Goal: Task Accomplishment & Management: Manage account settings

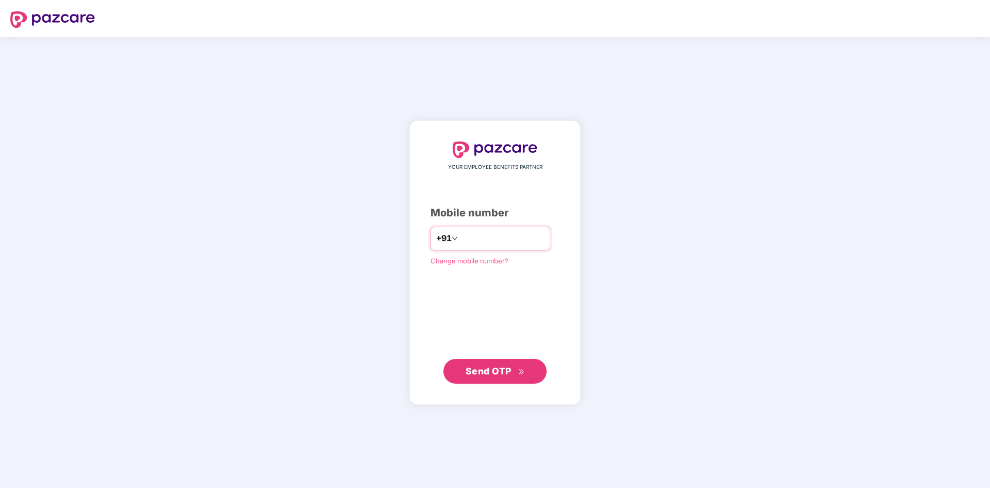
click at [500, 233] on input "number" at bounding box center [502, 238] width 85 height 17
type input "**********"
click at [494, 374] on span "Send OTP" at bounding box center [489, 371] width 46 height 11
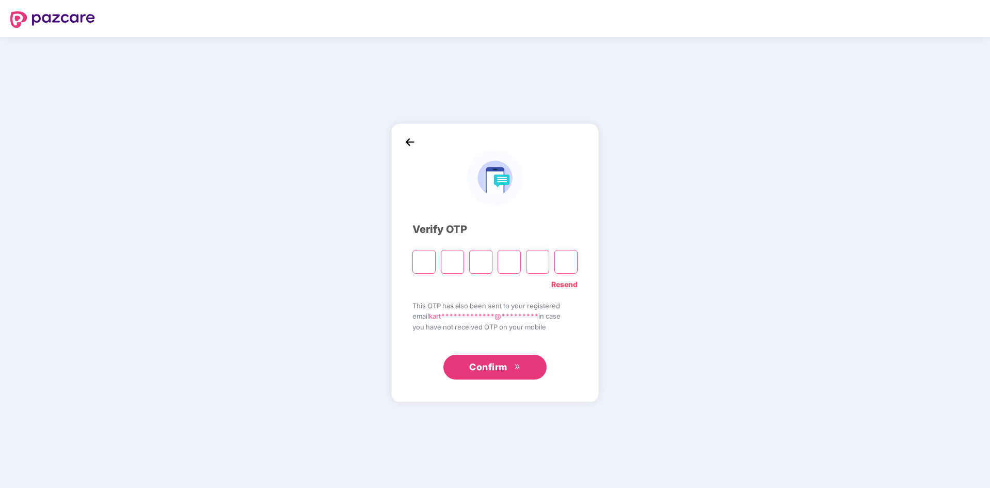
type input "*"
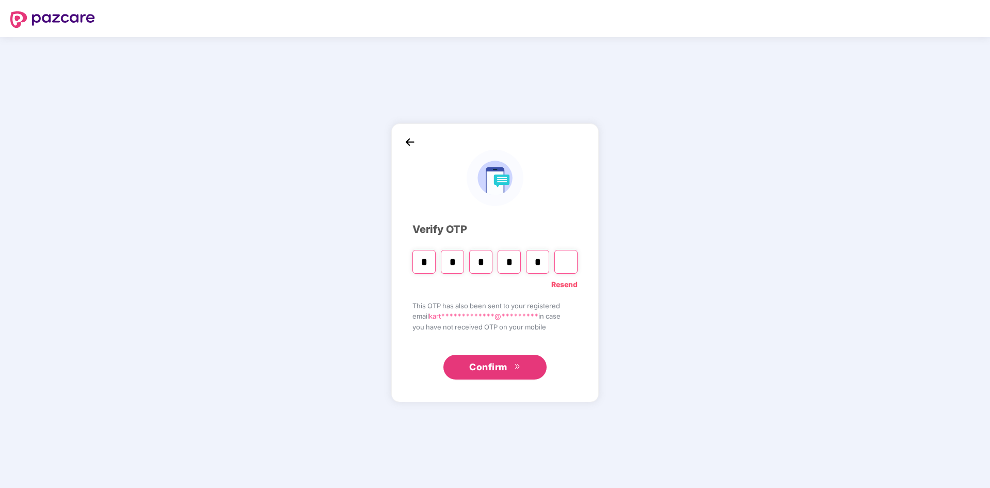
type input "*"
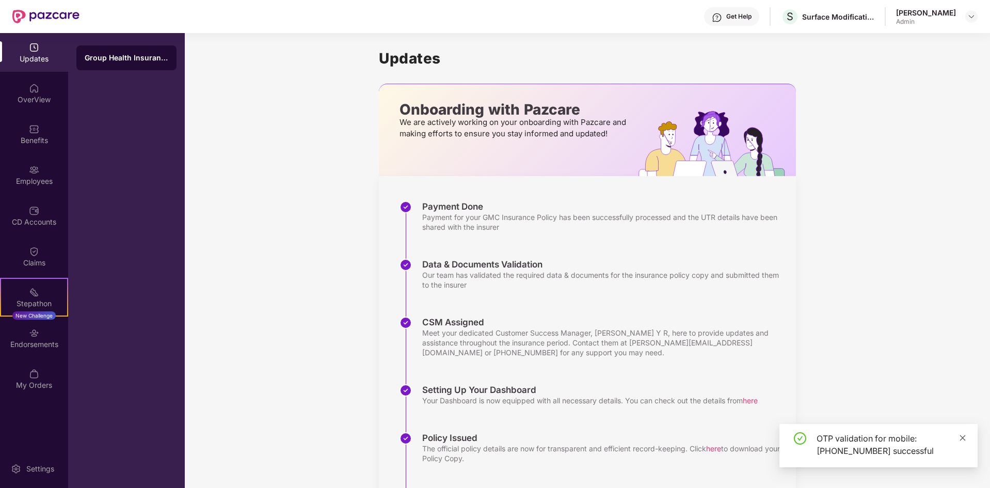
click at [964, 439] on icon "close" at bounding box center [962, 437] width 7 height 7
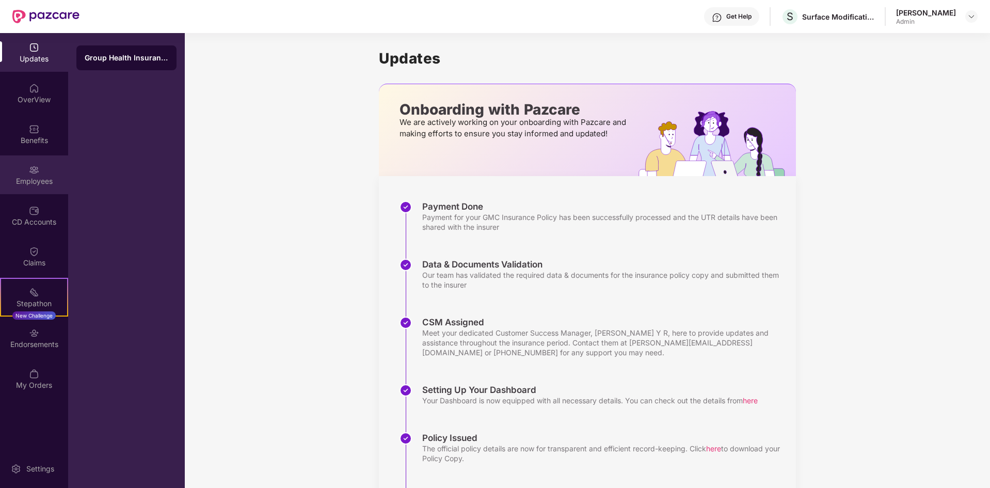
click at [34, 173] on img at bounding box center [34, 170] width 10 height 10
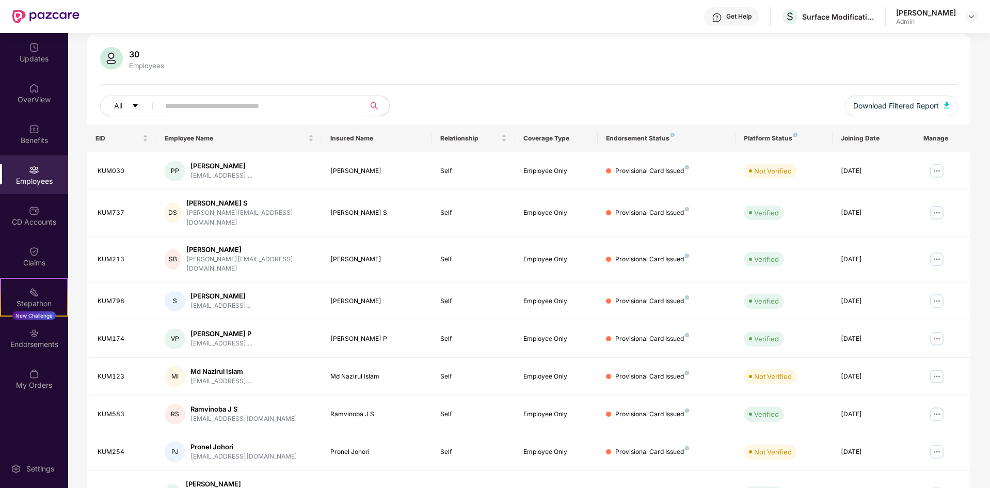
scroll to position [147, 0]
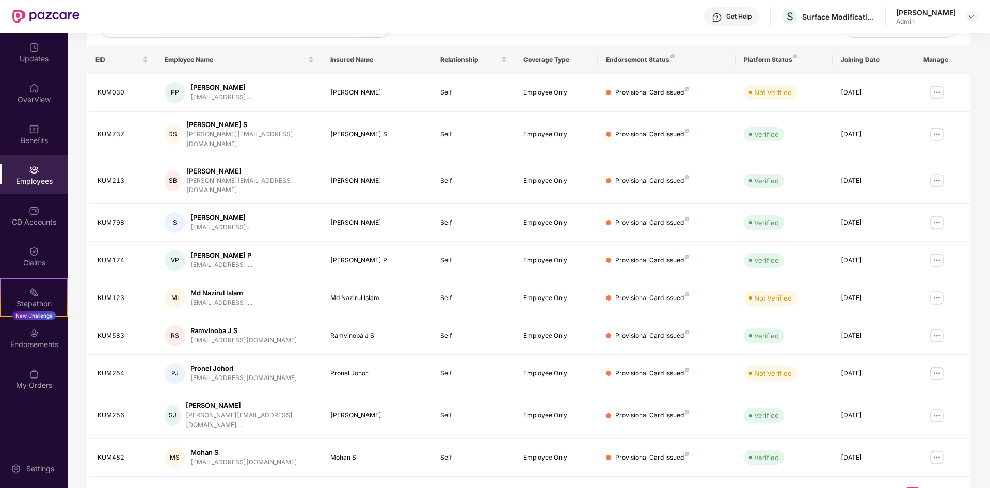
click at [928, 487] on link "2" at bounding box center [929, 494] width 17 height 15
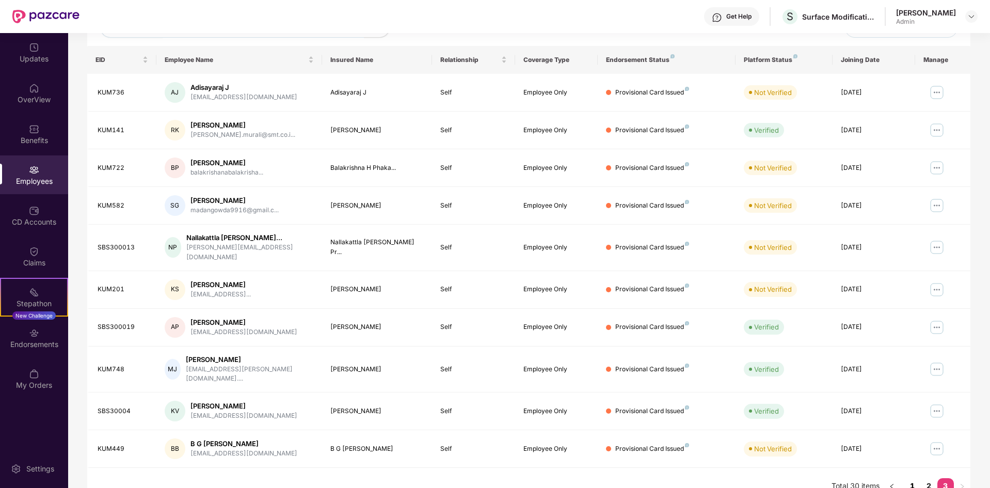
click at [910, 478] on link "1" at bounding box center [913, 485] width 17 height 15
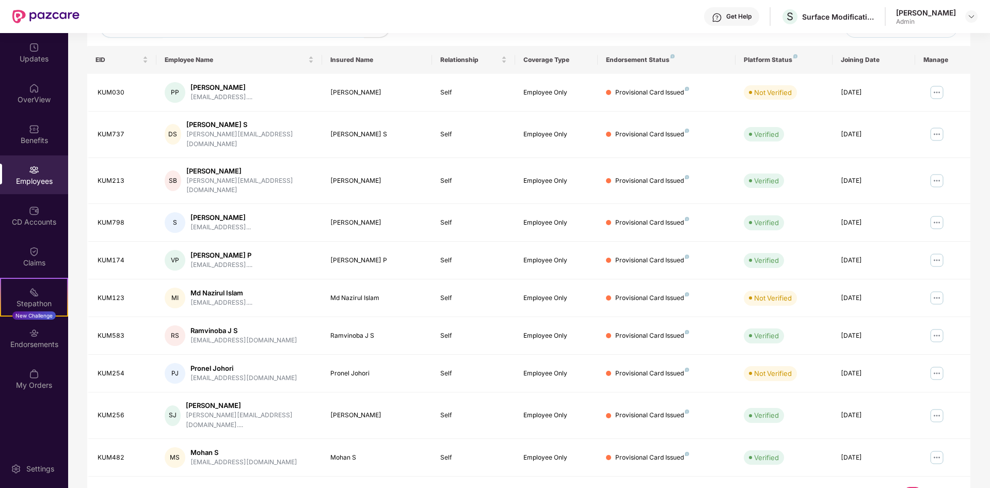
click at [931, 487] on link "2" at bounding box center [929, 494] width 17 height 15
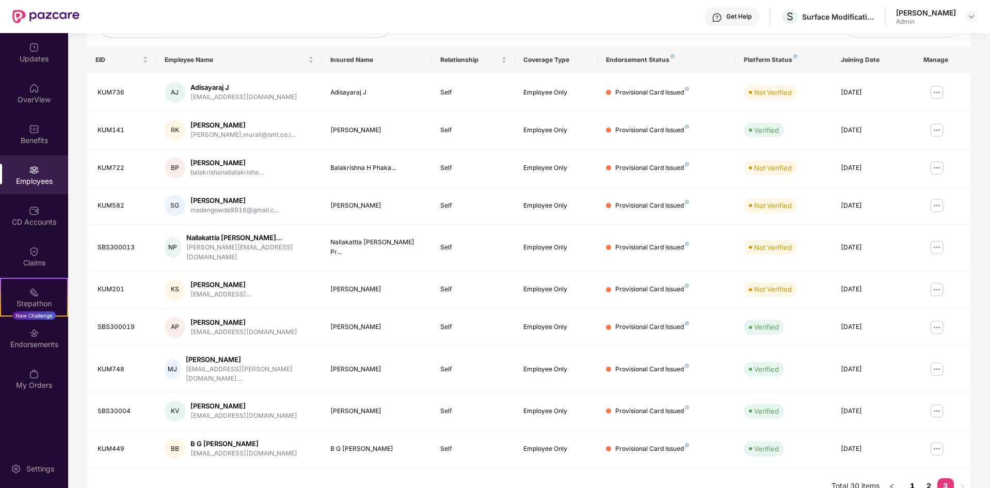
click at [911, 478] on link "1" at bounding box center [913, 485] width 17 height 15
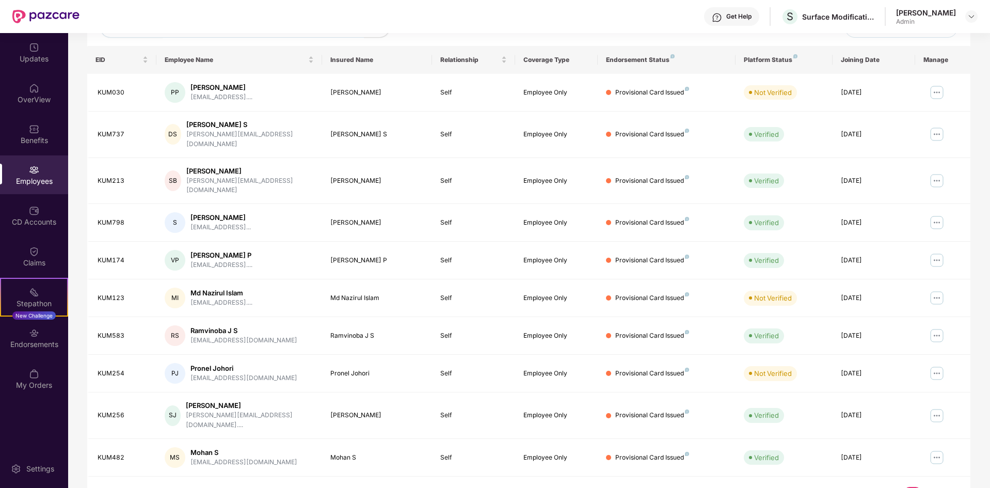
click at [949, 487] on link "3" at bounding box center [946, 494] width 17 height 15
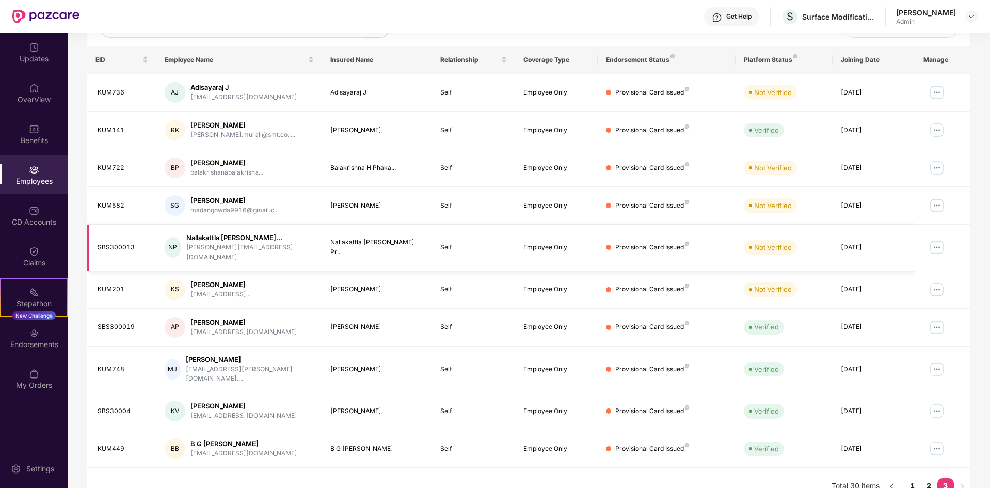
click at [940, 244] on img at bounding box center [937, 247] width 17 height 17
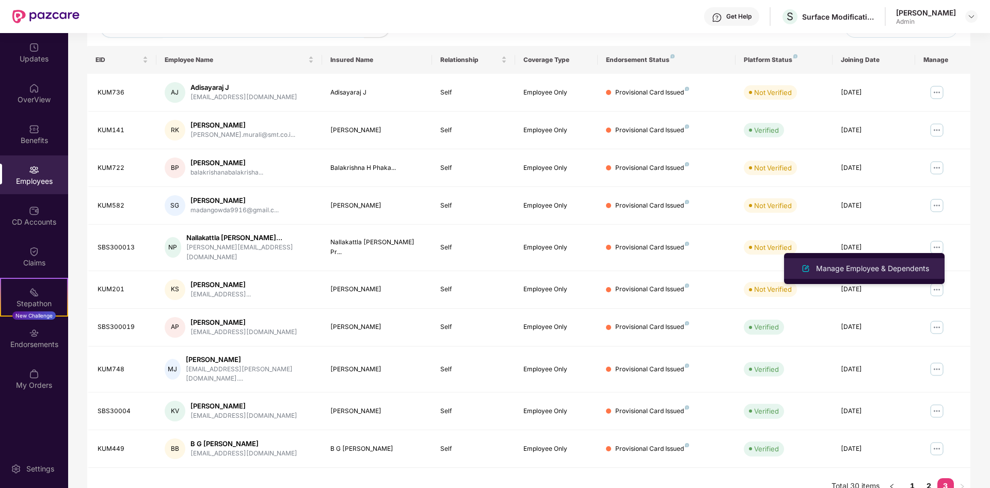
click at [894, 270] on div "Manage Employee & Dependents" at bounding box center [872, 268] width 117 height 11
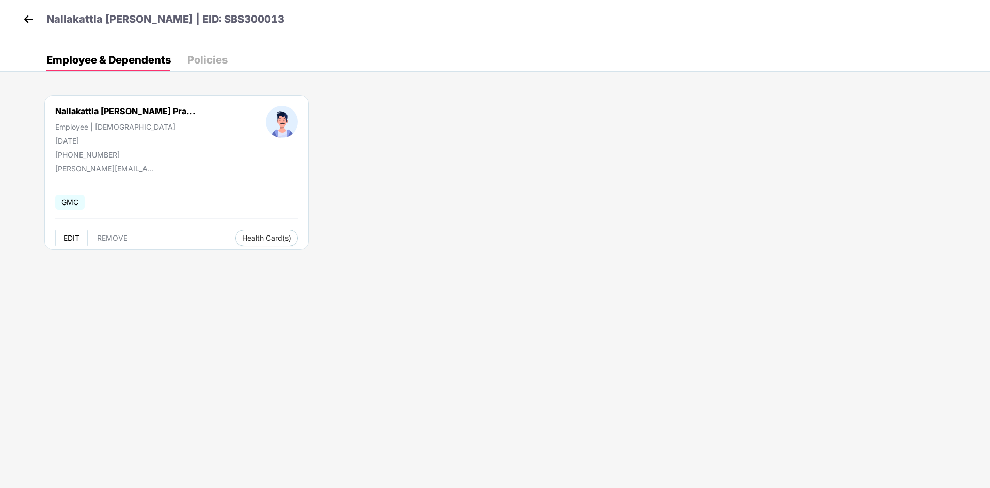
click at [70, 241] on span "EDIT" at bounding box center [72, 238] width 16 height 8
select select "****"
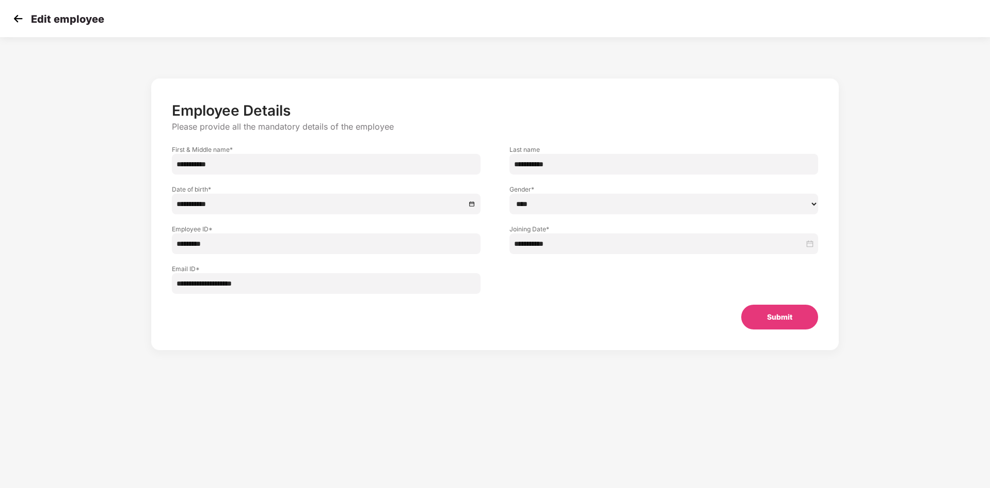
click at [799, 321] on button "Submit" at bounding box center [780, 317] width 77 height 25
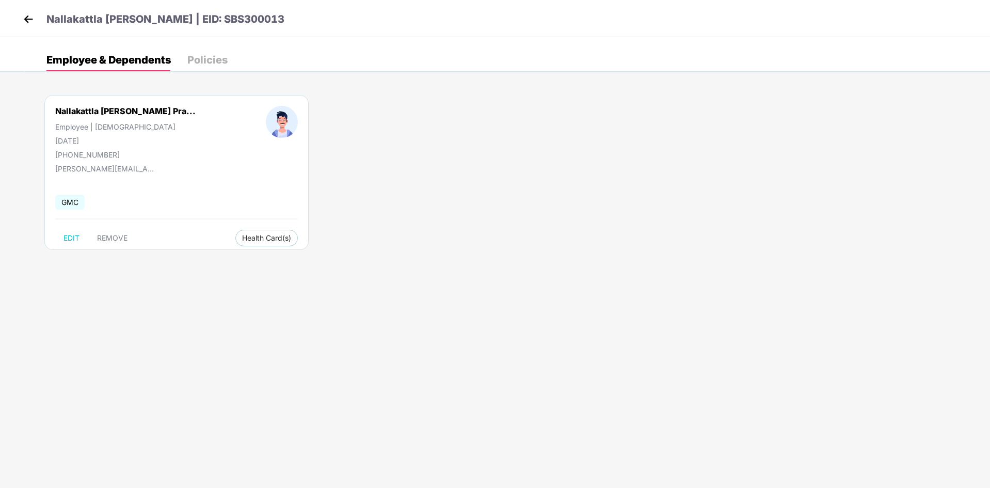
click at [33, 21] on img at bounding box center [28, 18] width 15 height 15
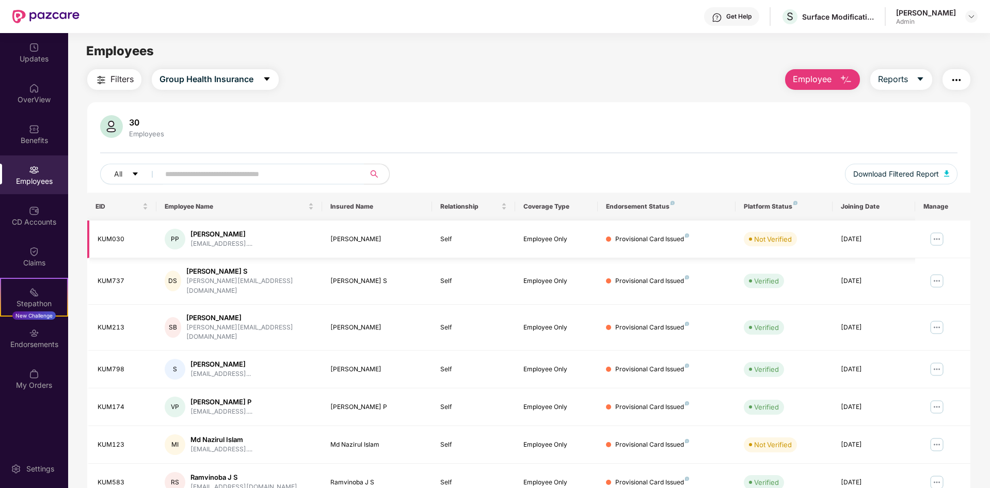
scroll to position [147, 0]
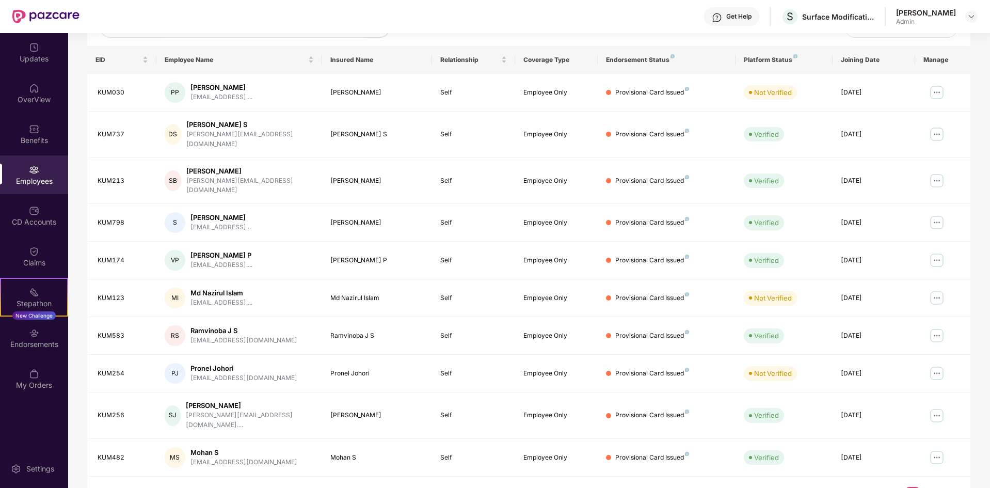
click at [929, 487] on link "2" at bounding box center [929, 494] width 17 height 15
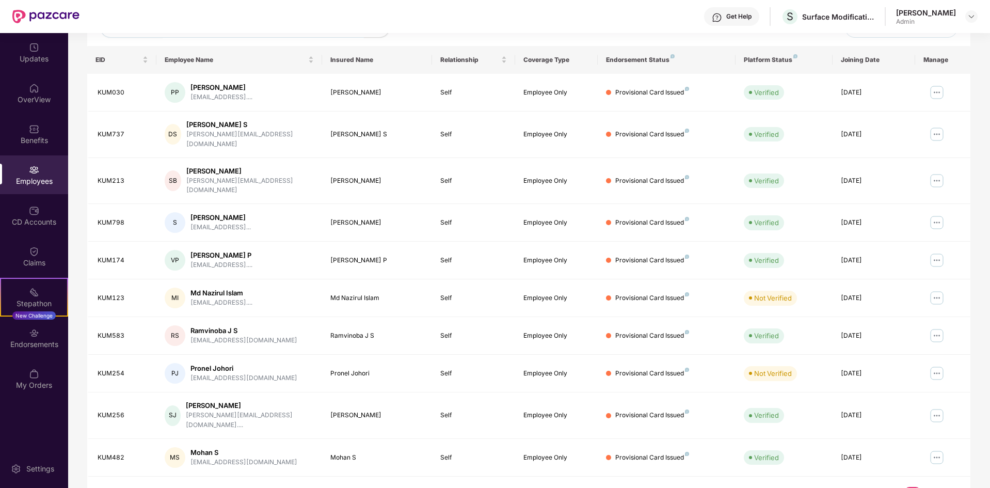
click at [928, 487] on link "2" at bounding box center [929, 494] width 17 height 15
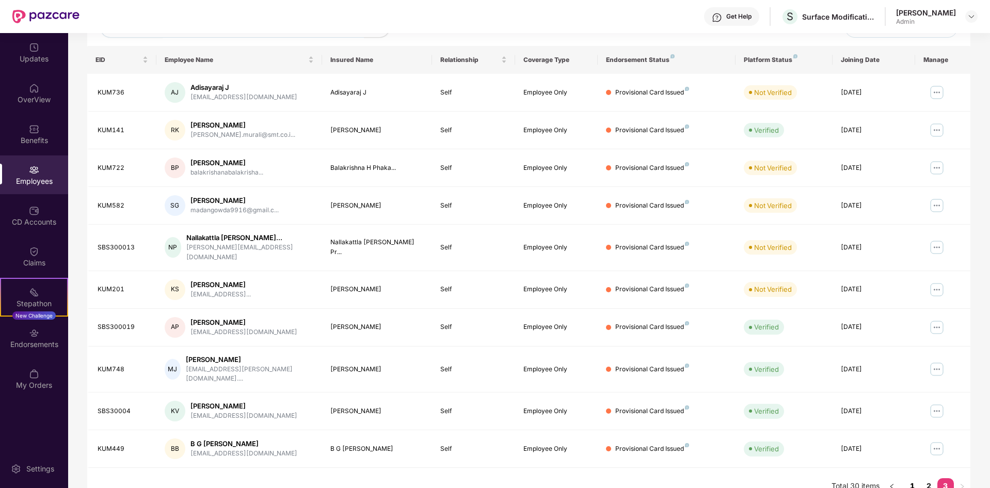
click at [913, 478] on link "1" at bounding box center [913, 485] width 17 height 15
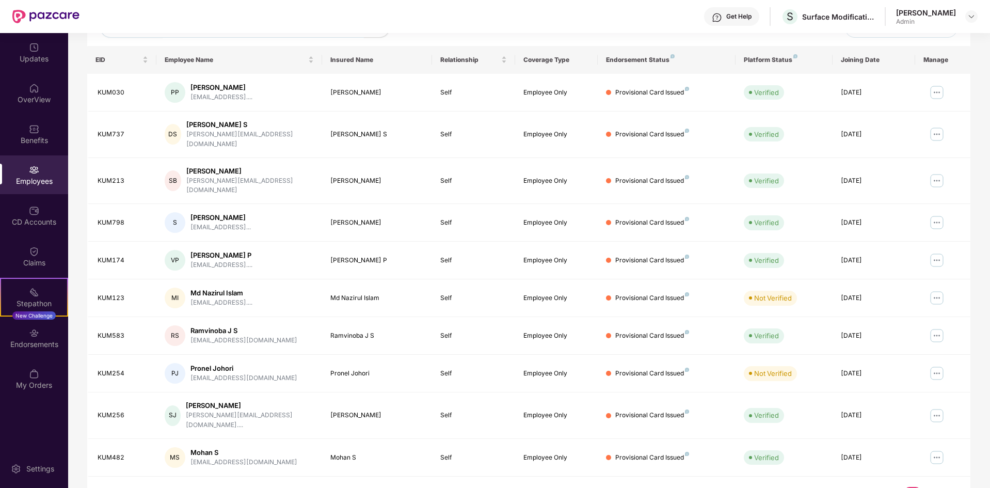
click at [950, 487] on link "3" at bounding box center [946, 494] width 17 height 15
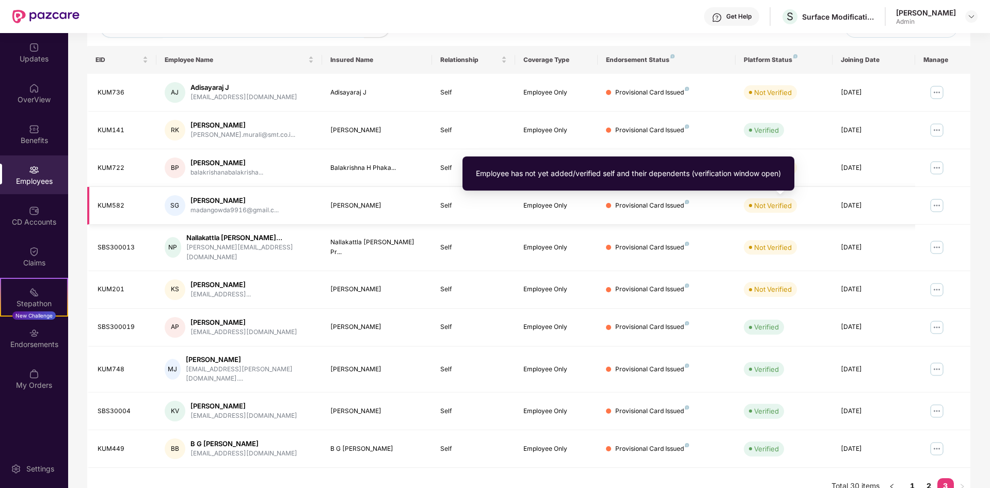
click at [772, 204] on div "Not Verified" at bounding box center [773, 205] width 38 height 10
click at [761, 204] on div "Not Verified" at bounding box center [773, 205] width 38 height 10
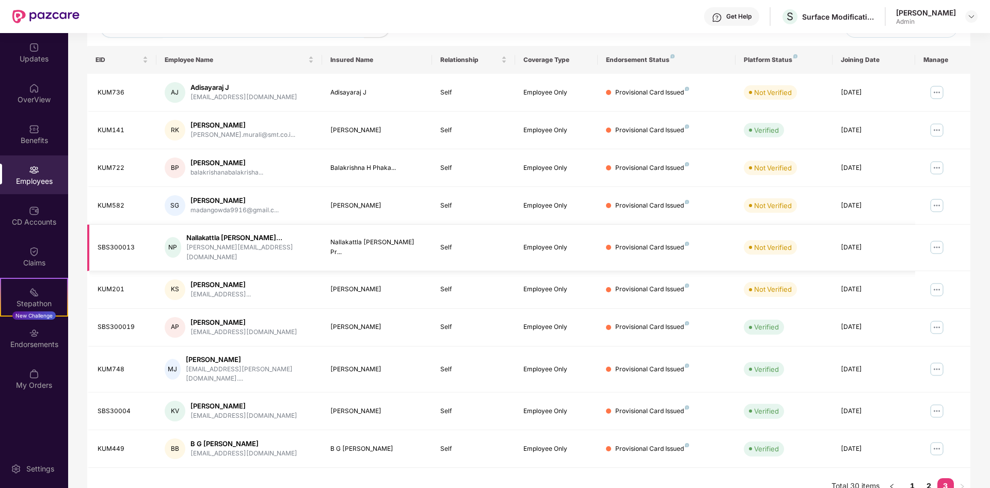
click at [937, 243] on img at bounding box center [937, 247] width 17 height 17
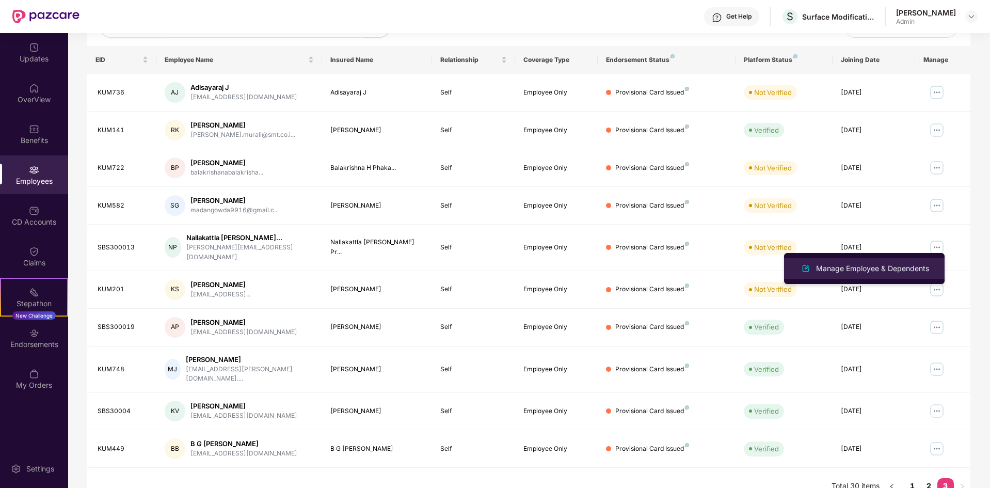
click at [877, 263] on div "Manage Employee & Dependents" at bounding box center [872, 268] width 117 height 11
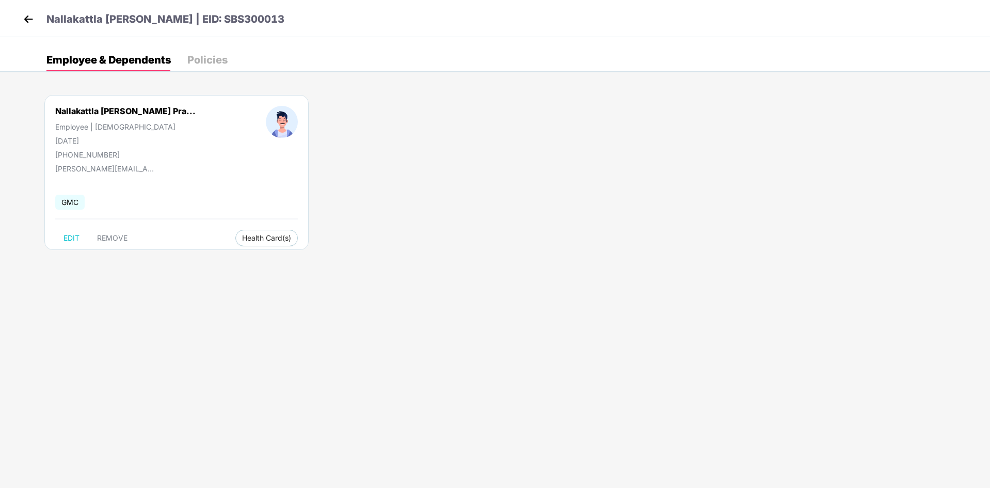
click at [213, 57] on div "Policies" at bounding box center [207, 60] width 40 height 10
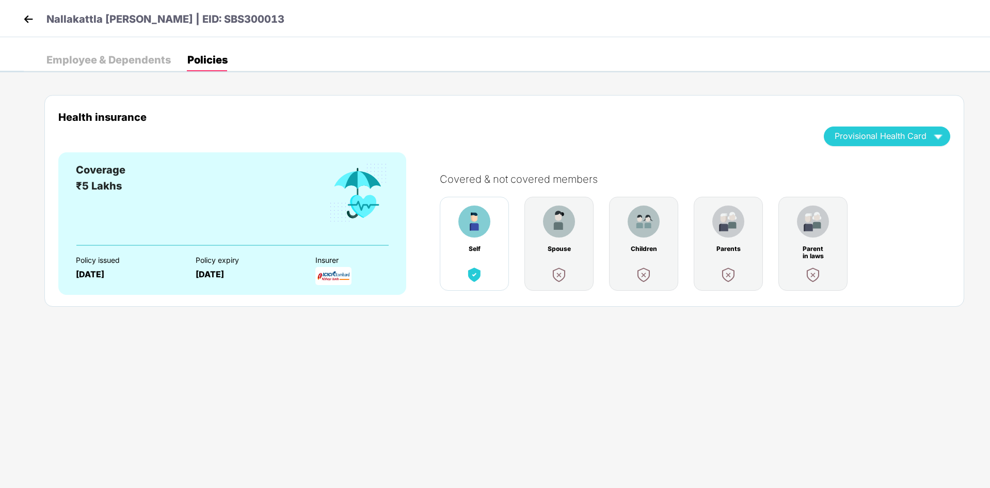
click at [101, 62] on div "Employee & Dependents" at bounding box center [108, 60] width 124 height 10
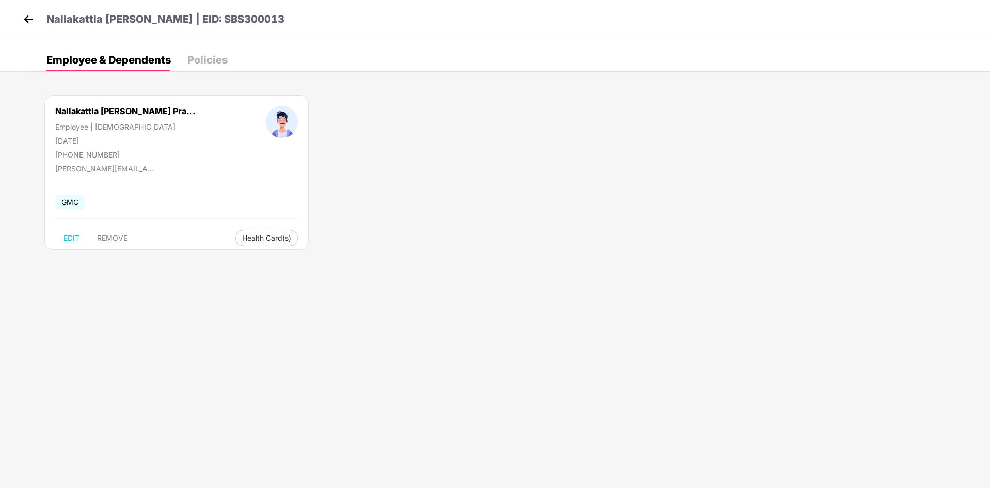
click at [18, 22] on div "Nallakattla [PERSON_NAME] | EID: SBS300013" at bounding box center [495, 18] width 990 height 37
click at [25, 19] on img at bounding box center [28, 18] width 15 height 15
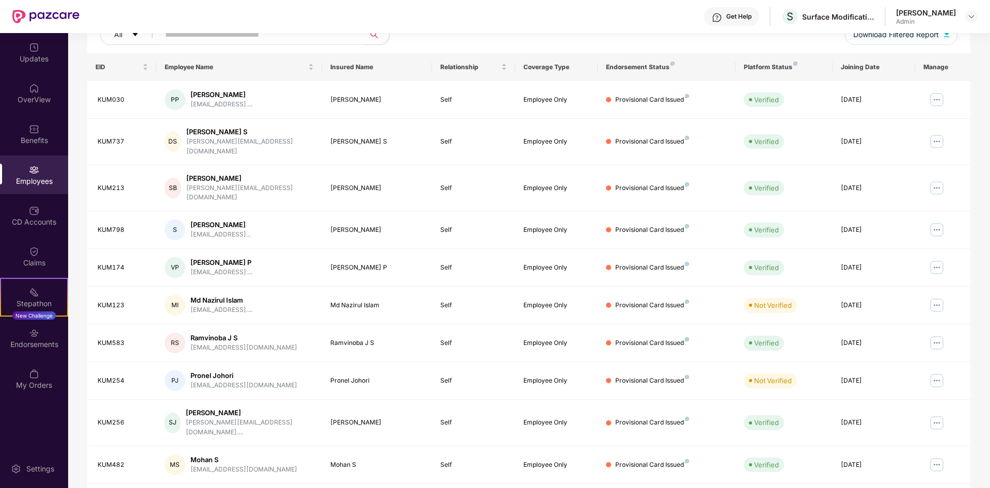
scroll to position [147, 0]
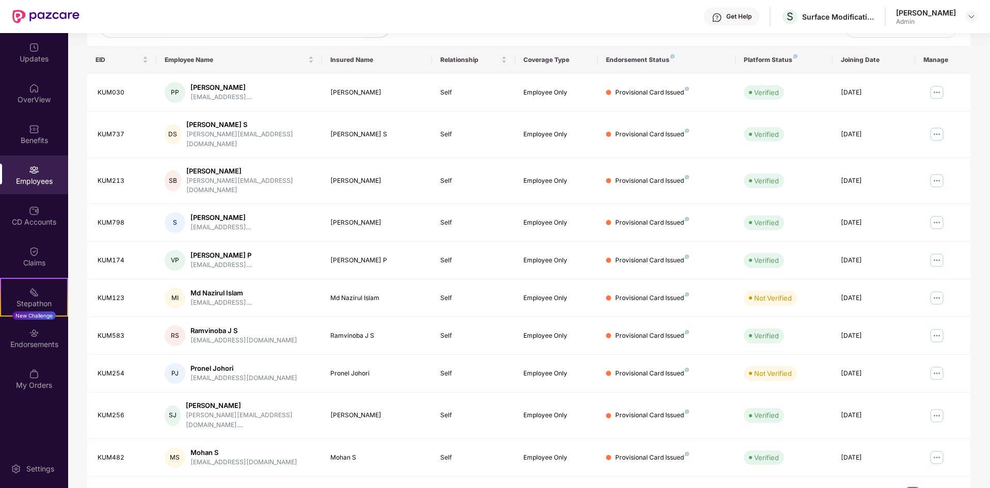
click at [931, 487] on link "2" at bounding box center [929, 494] width 17 height 15
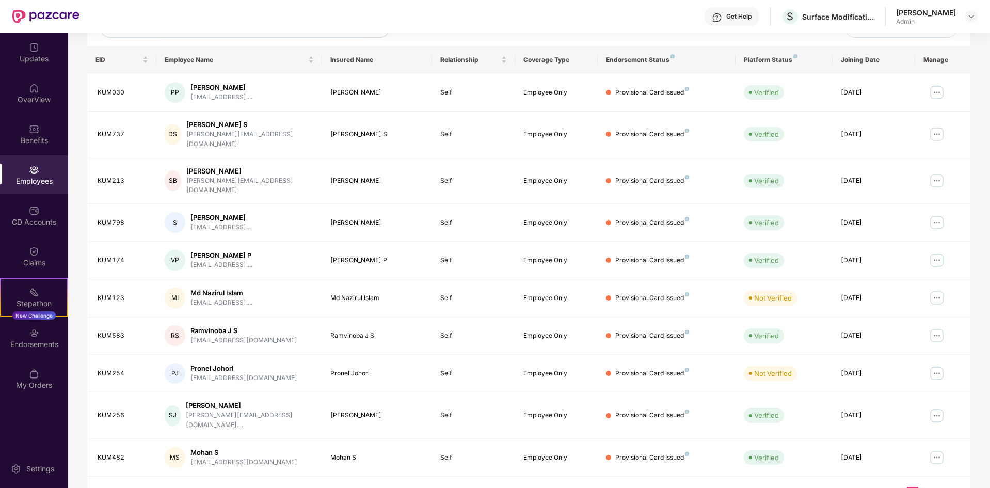
click at [946, 487] on link "3" at bounding box center [946, 494] width 17 height 15
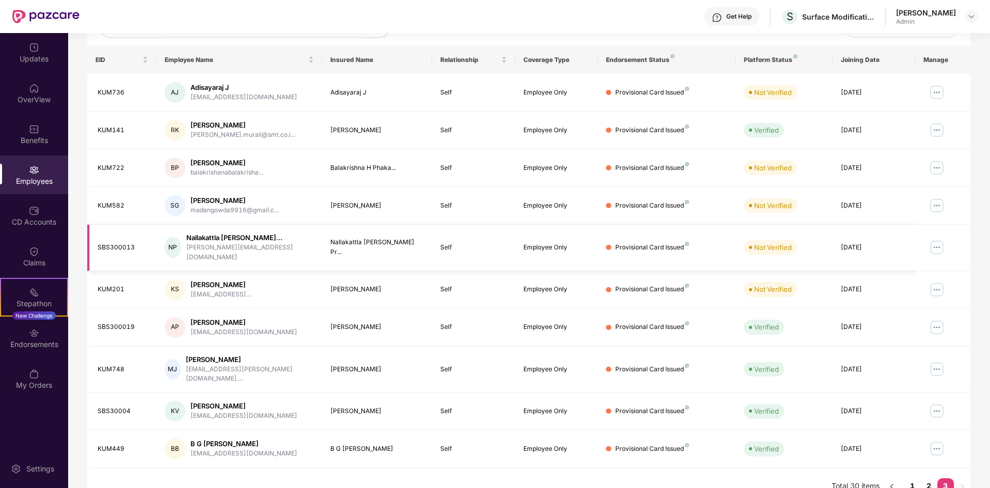
click at [937, 244] on img at bounding box center [937, 247] width 17 height 17
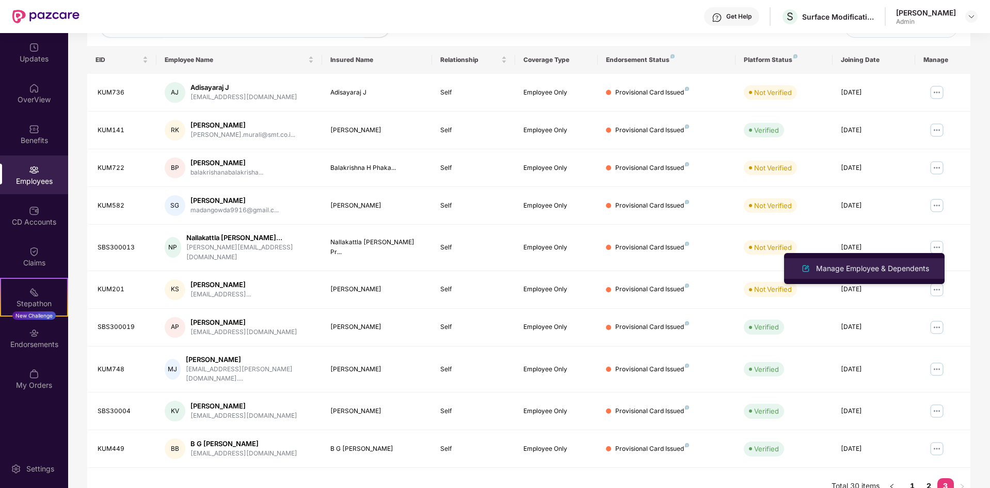
click at [862, 269] on div "Manage Employee & Dependents" at bounding box center [872, 268] width 117 height 11
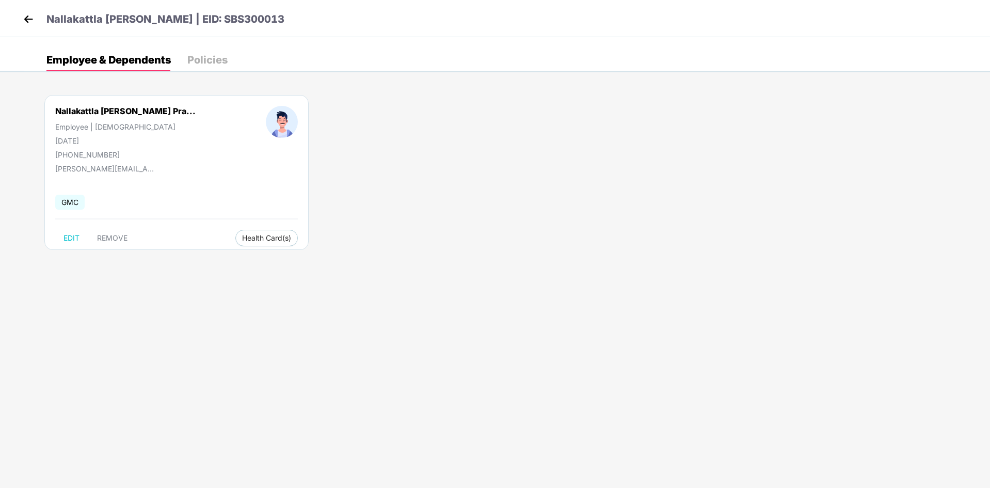
drag, startPoint x: 83, startPoint y: 141, endPoint x: 99, endPoint y: 138, distance: 16.3
click at [98, 138] on div "[DATE]" at bounding box center [125, 140] width 140 height 9
click at [119, 154] on div "[PHONE_NUMBER]" at bounding box center [125, 154] width 140 height 9
click at [176, 162] on div "Nallakattla [PERSON_NAME] Pra... Employee | [DEMOGRAPHIC_DATA] [DATE] [PHONE_NU…" at bounding box center [176, 172] width 264 height 155
click at [31, 20] on img at bounding box center [28, 18] width 15 height 15
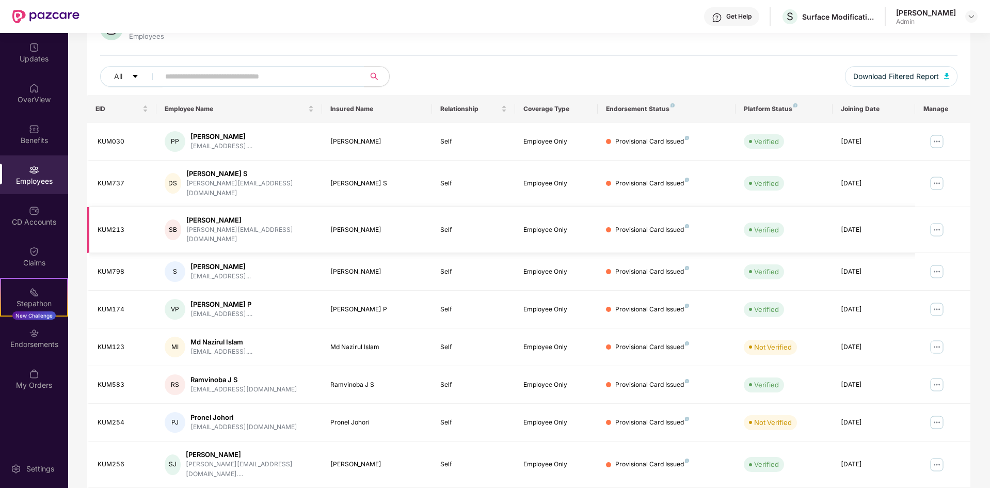
scroll to position [147, 0]
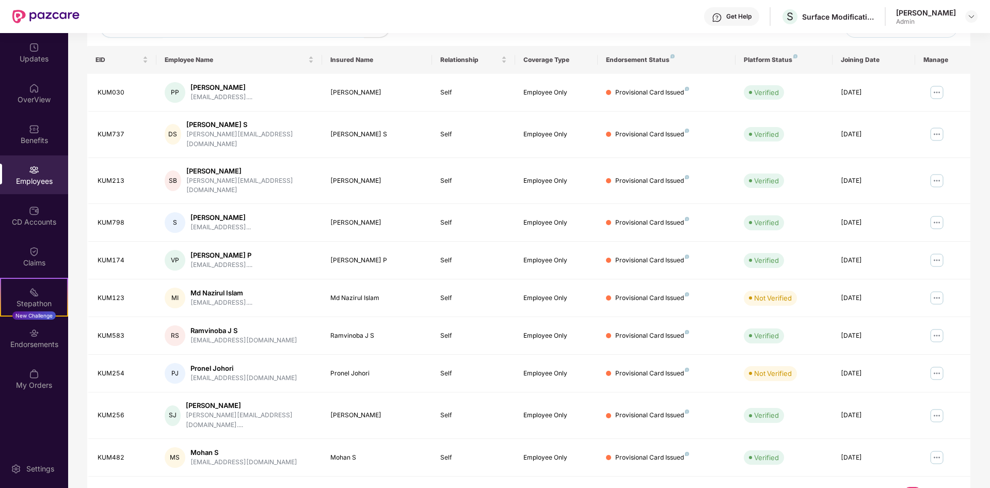
click at [929, 487] on link "2" at bounding box center [929, 494] width 17 height 15
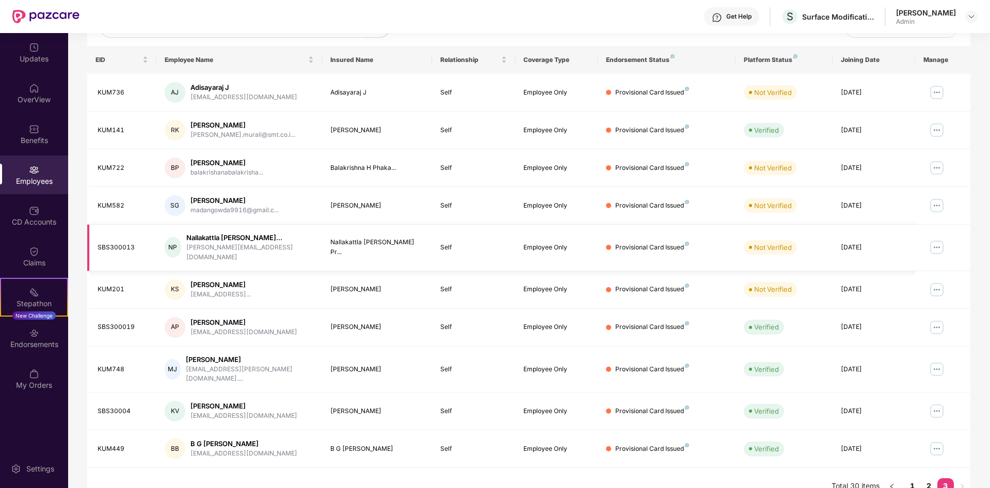
click at [936, 242] on img at bounding box center [937, 247] width 17 height 17
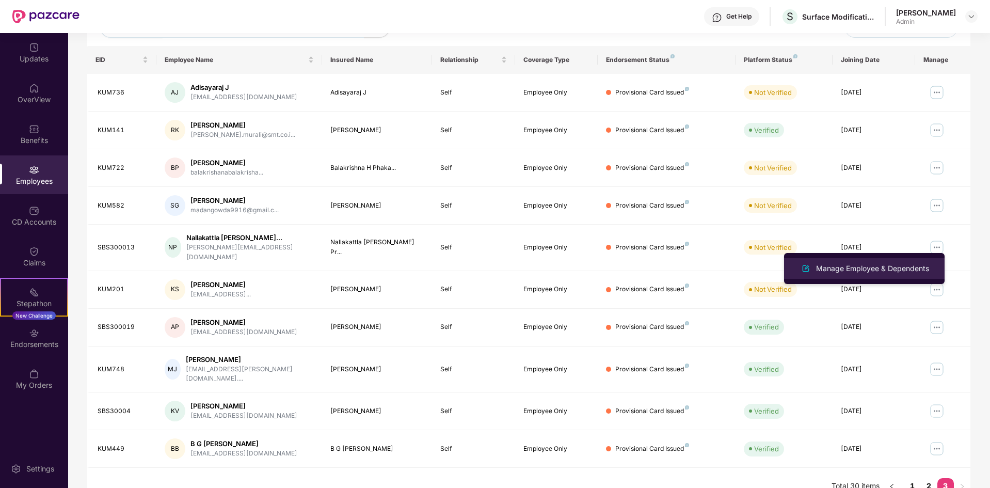
click at [863, 271] on div "Manage Employee & Dependents" at bounding box center [872, 268] width 117 height 11
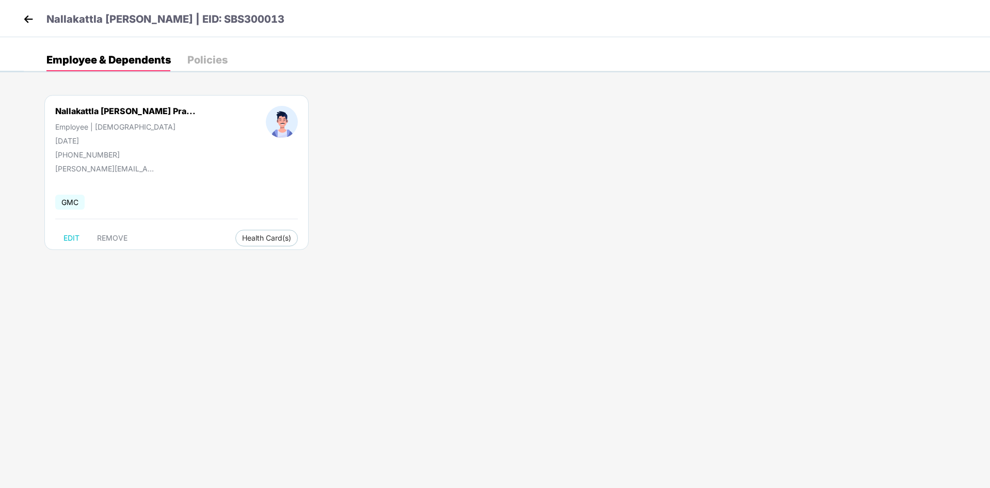
click at [27, 14] on img at bounding box center [28, 18] width 15 height 15
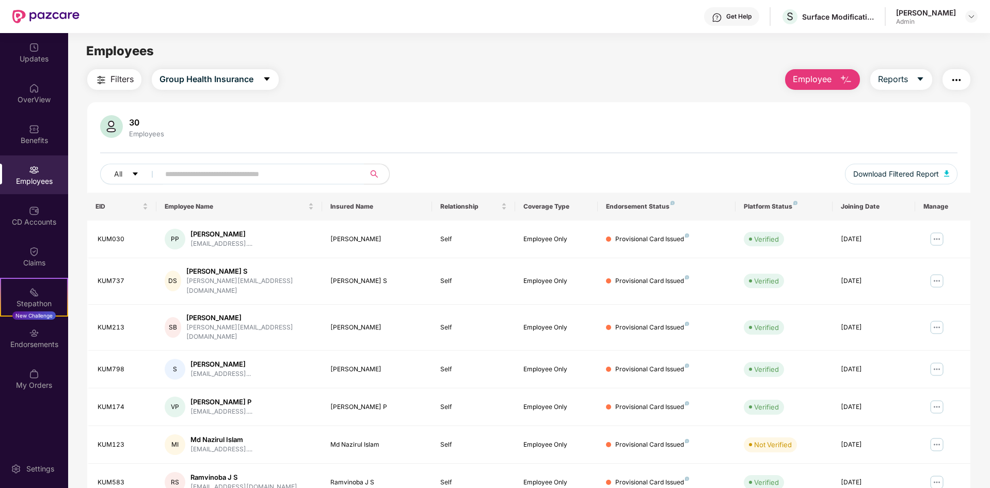
scroll to position [147, 0]
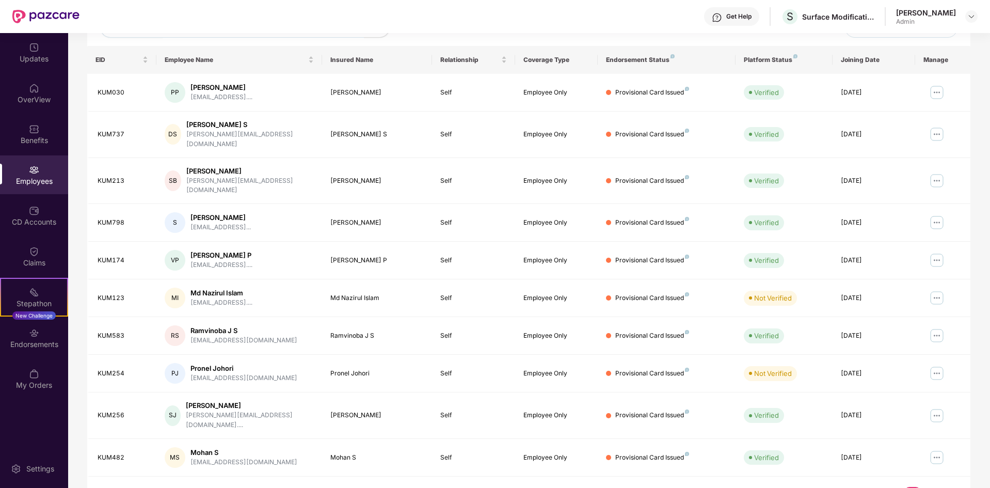
click at [944, 487] on link "3" at bounding box center [946, 494] width 17 height 15
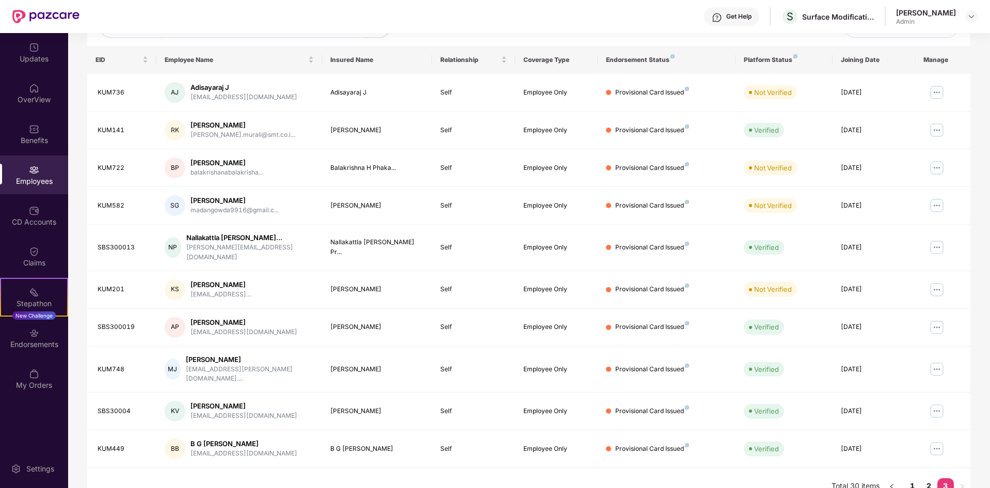
click at [285, 7] on div "Get Help S Surface Modification Technologies [PERSON_NAME] Admin" at bounding box center [529, 16] width 899 height 33
click at [912, 478] on link "1" at bounding box center [913, 485] width 17 height 15
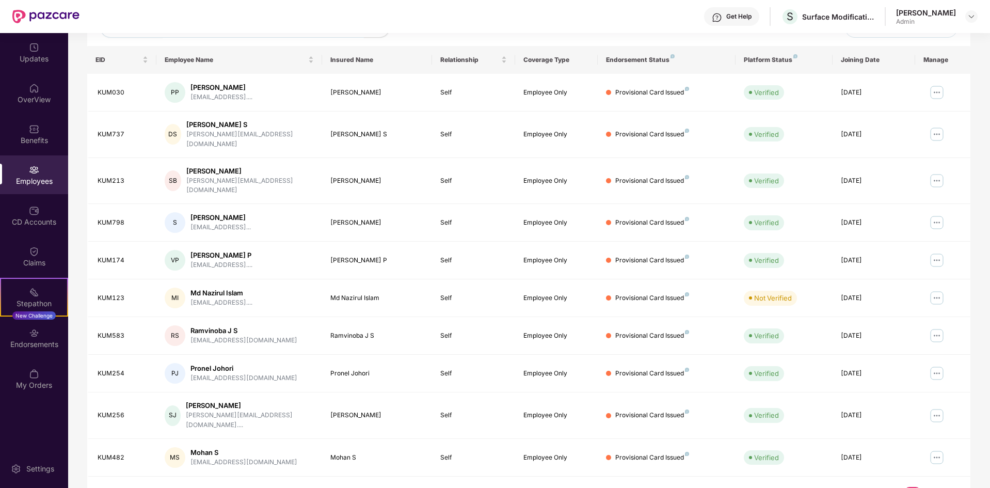
click at [928, 487] on link "2" at bounding box center [929, 494] width 17 height 15
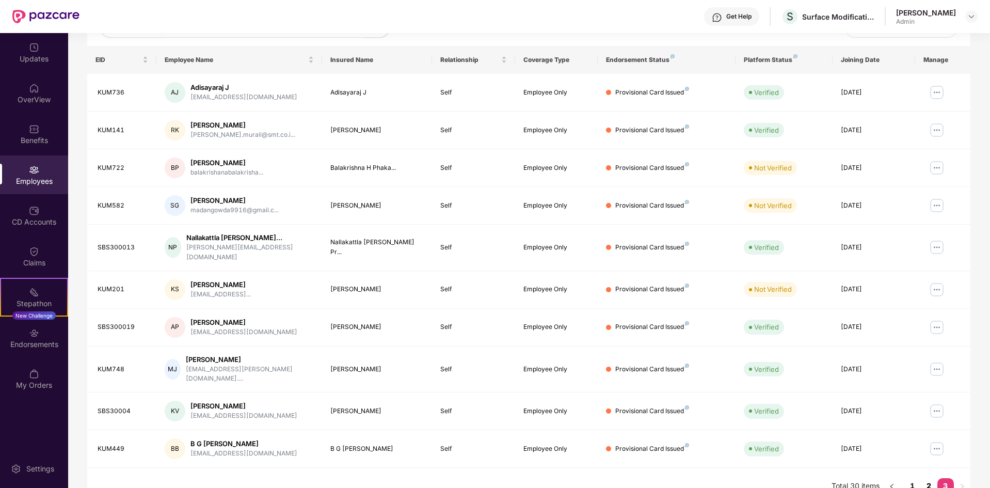
click at [929, 478] on link "2" at bounding box center [929, 485] width 17 height 15
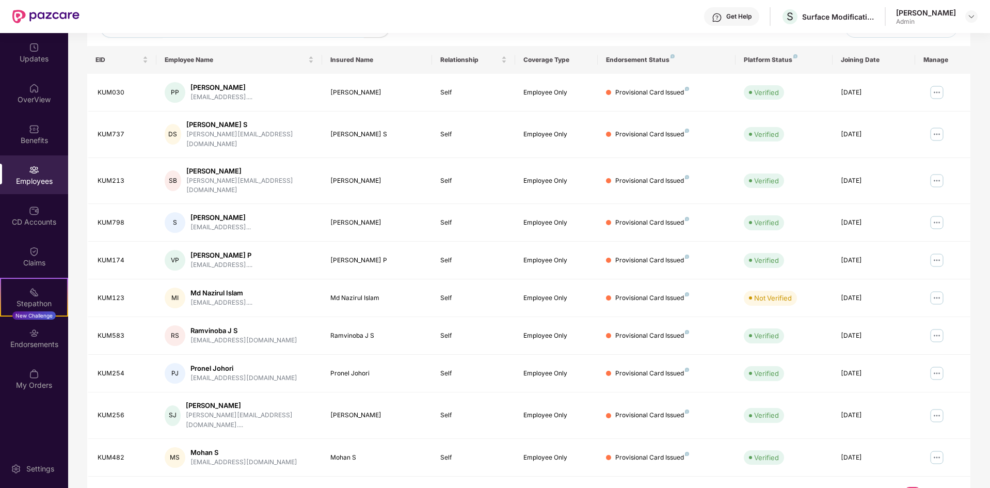
click at [946, 487] on link "3" at bounding box center [946, 494] width 17 height 15
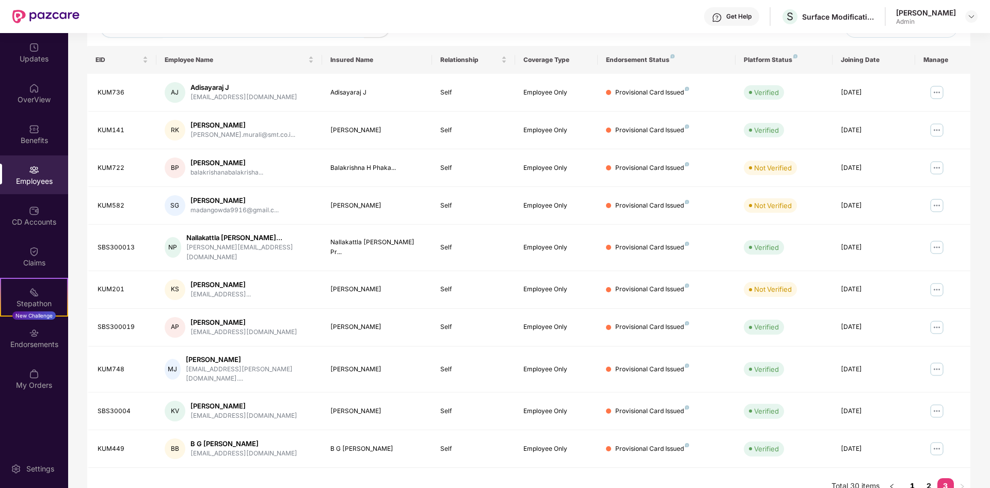
click at [912, 478] on link "1" at bounding box center [913, 485] width 17 height 15
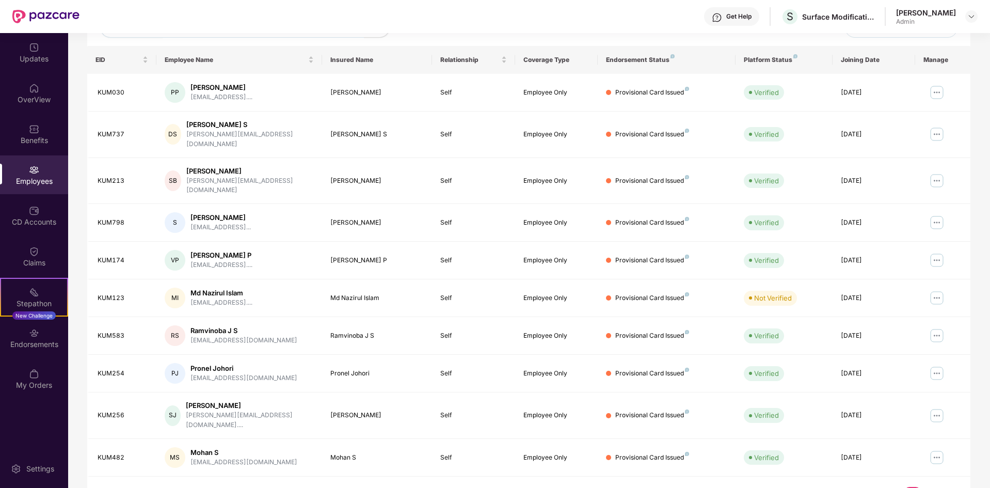
click at [927, 487] on link "2" at bounding box center [929, 494] width 17 height 15
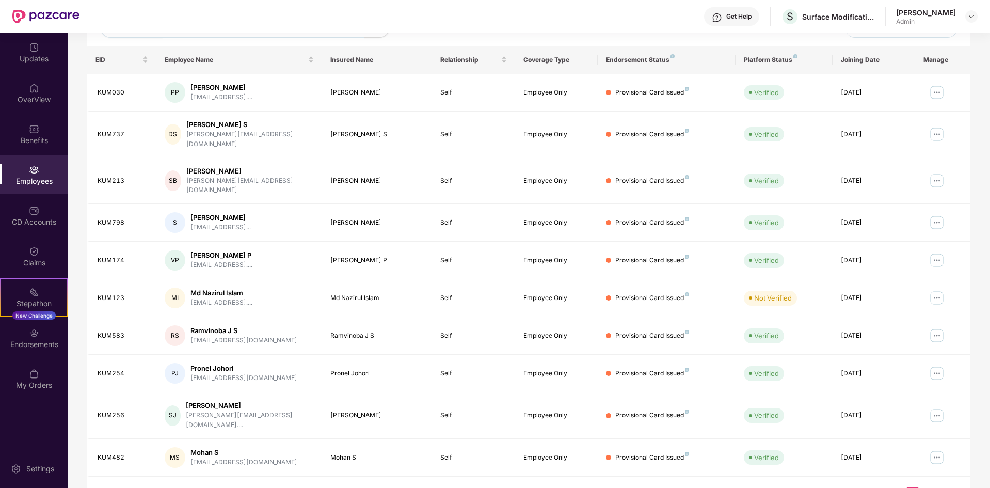
click at [929, 487] on link "2" at bounding box center [929, 494] width 17 height 15
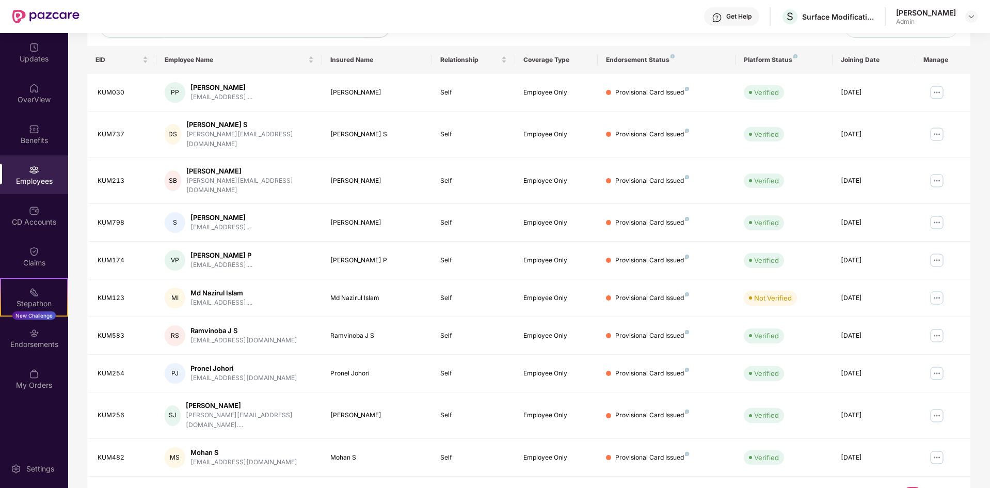
click at [946, 487] on link "3" at bounding box center [946, 494] width 17 height 15
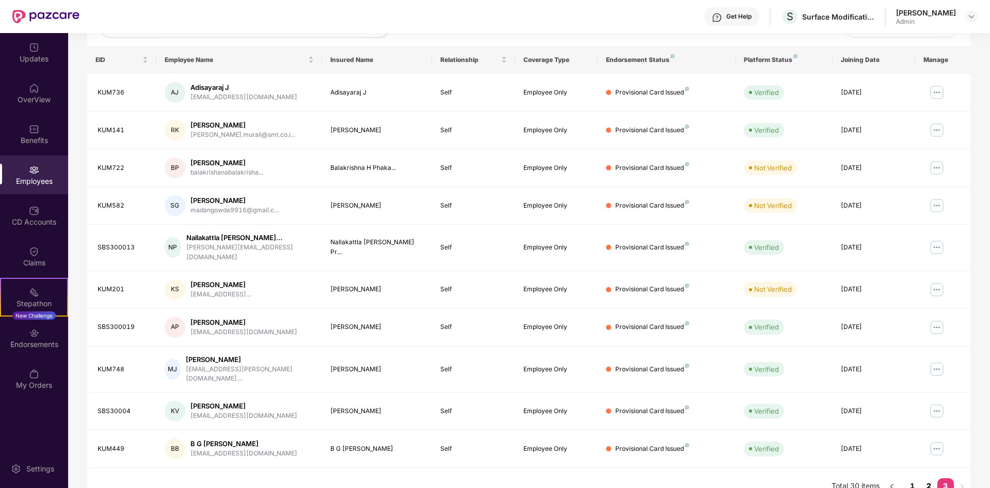
click at [927, 478] on link "2" at bounding box center [929, 485] width 17 height 15
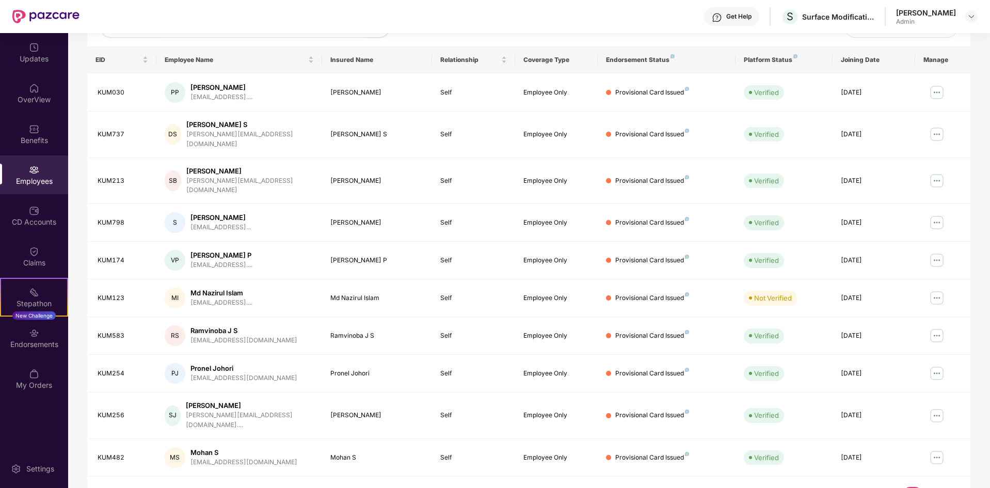
click at [927, 487] on link "2" at bounding box center [929, 494] width 17 height 15
